Goal: Task Accomplishment & Management: Use online tool/utility

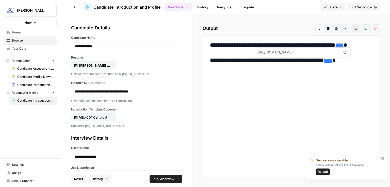
click at [81, 177] on span "Reset" at bounding box center [78, 178] width 9 height 5
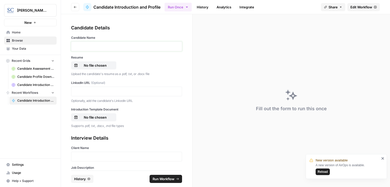
click at [109, 48] on p at bounding box center [126, 46] width 104 height 5
click at [103, 67] on p "No file chosen" at bounding box center [95, 65] width 32 height 5
click at [108, 90] on p at bounding box center [126, 91] width 104 height 5
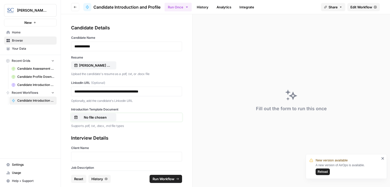
click at [107, 117] on p "No file chosen" at bounding box center [95, 117] width 32 height 5
click at [103, 153] on div at bounding box center [126, 157] width 111 height 10
click at [103, 155] on p at bounding box center [126, 156] width 104 height 5
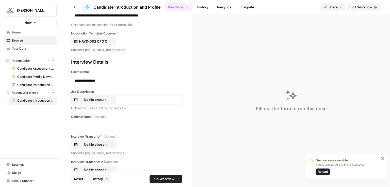
click at [103, 101] on p "No file chosen" at bounding box center [95, 99] width 32 height 5
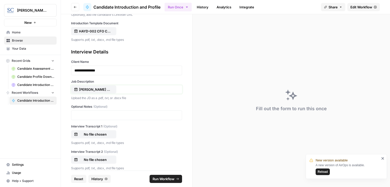
scroll to position [92, 0]
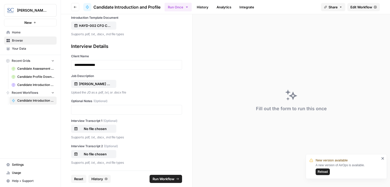
click at [164, 180] on span "Run Workflow" at bounding box center [163, 178] width 22 height 5
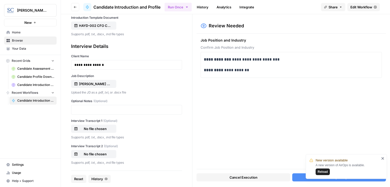
click at [301, 176] on button "Accept Output" at bounding box center [339, 177] width 94 height 8
